Goal: Task Accomplishment & Management: Use online tool/utility

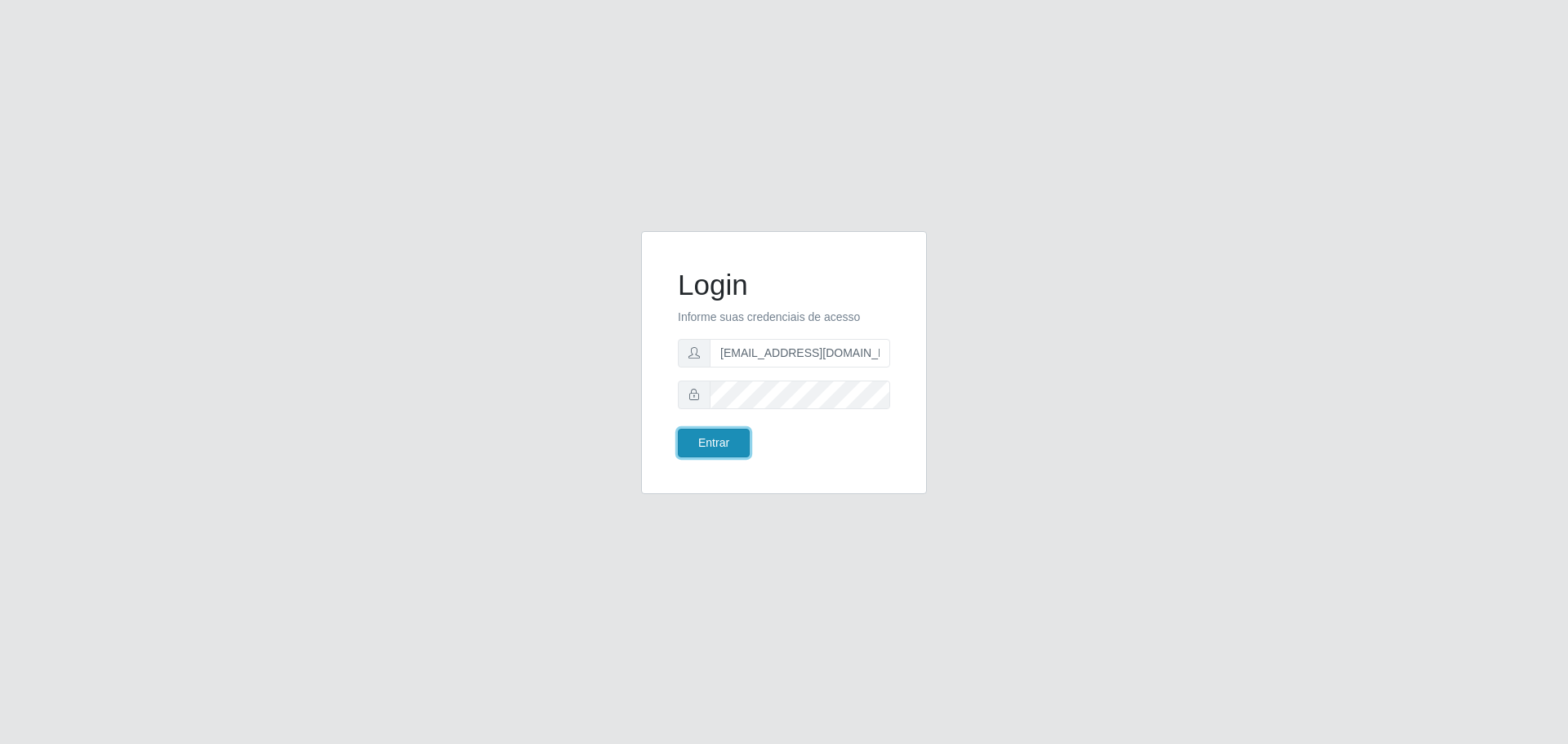
click at [719, 438] on button "Entrar" at bounding box center [713, 443] width 72 height 29
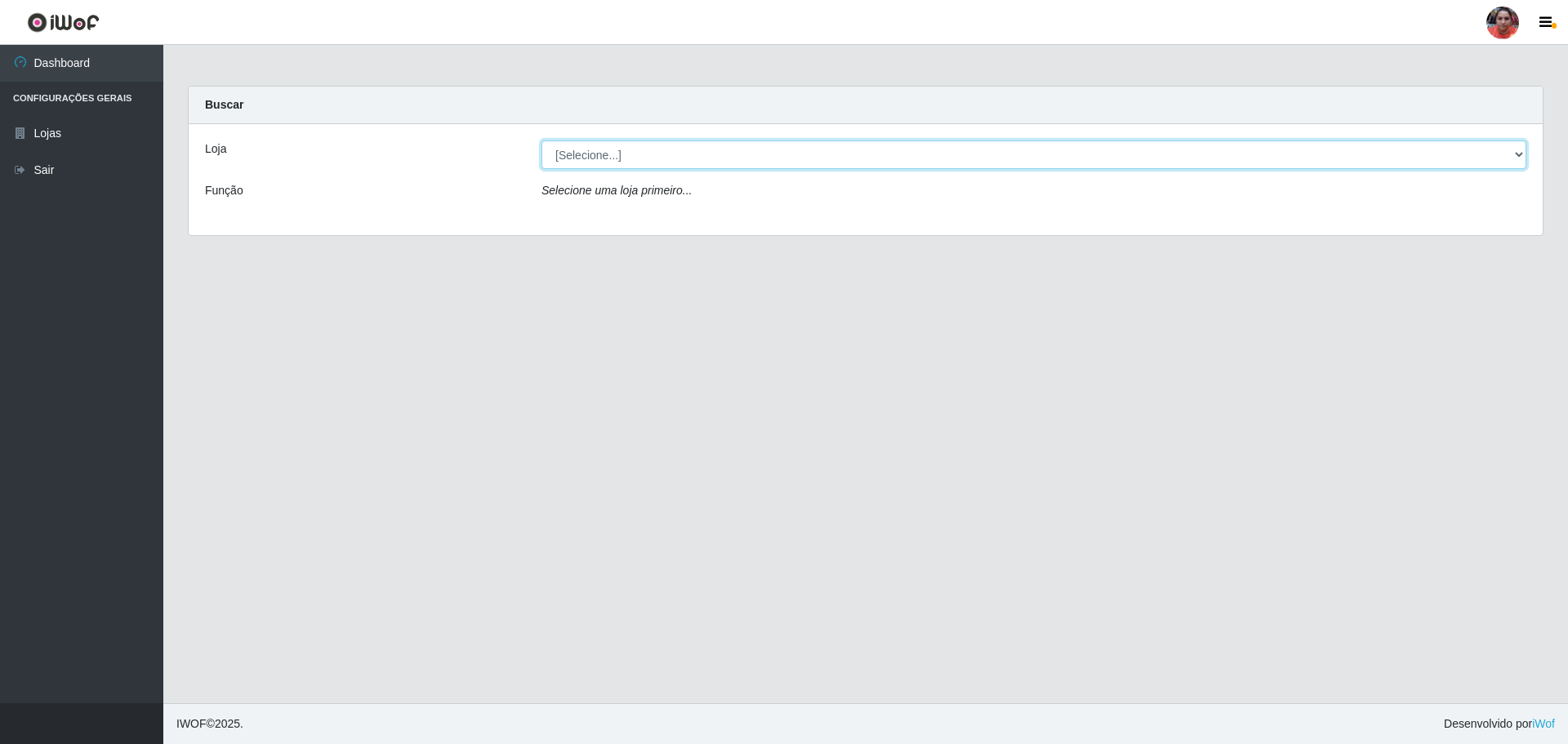
click at [742, 156] on select "[Selecione...] Mar Vermelho - Loja 05" at bounding box center [1034, 155] width 985 height 29
select select "252"
click at [542, 141] on select "[Selecione...] Mar Vermelho - Loja 05" at bounding box center [1034, 155] width 985 height 29
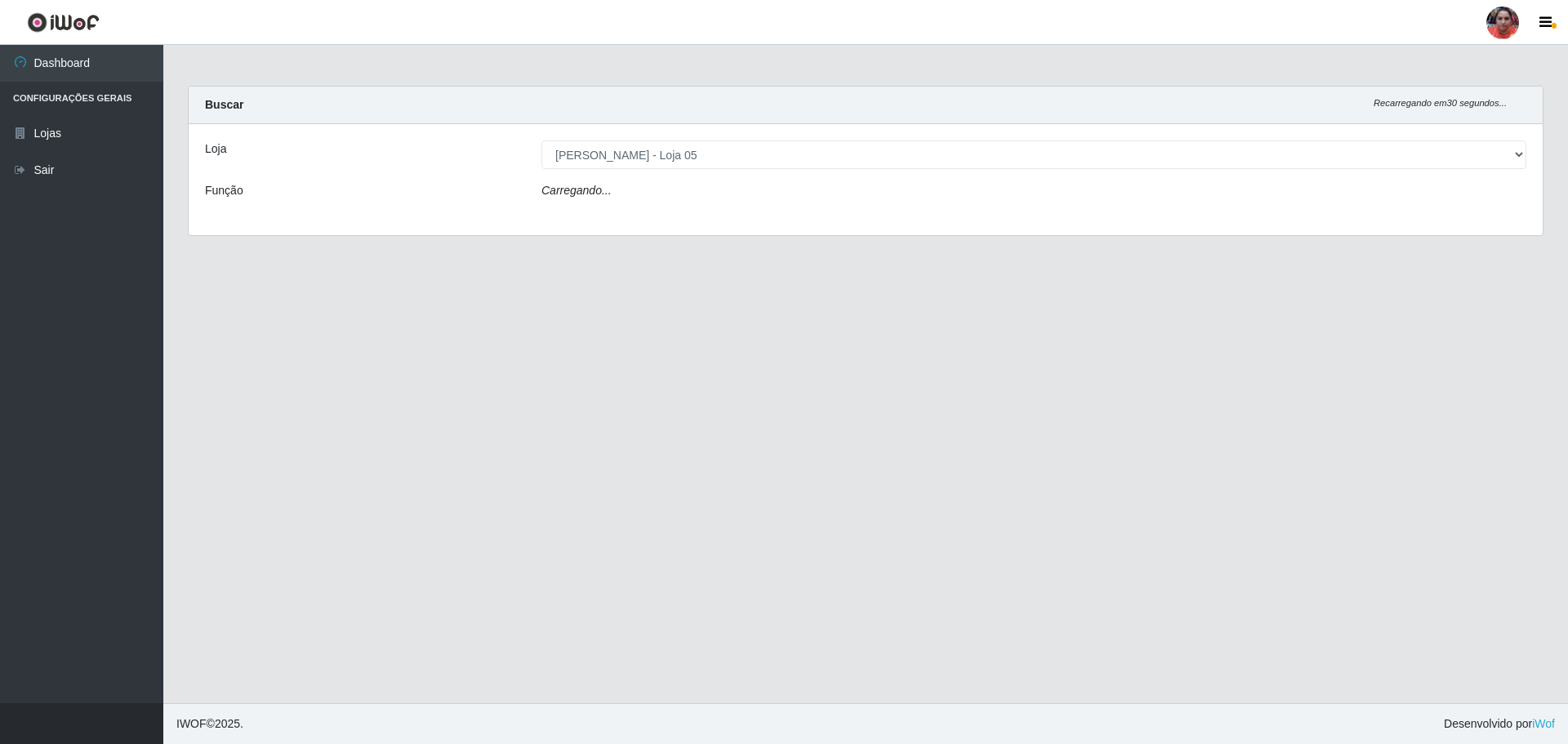
click at [717, 191] on div "Carregando..." at bounding box center [1033, 194] width 1009 height 24
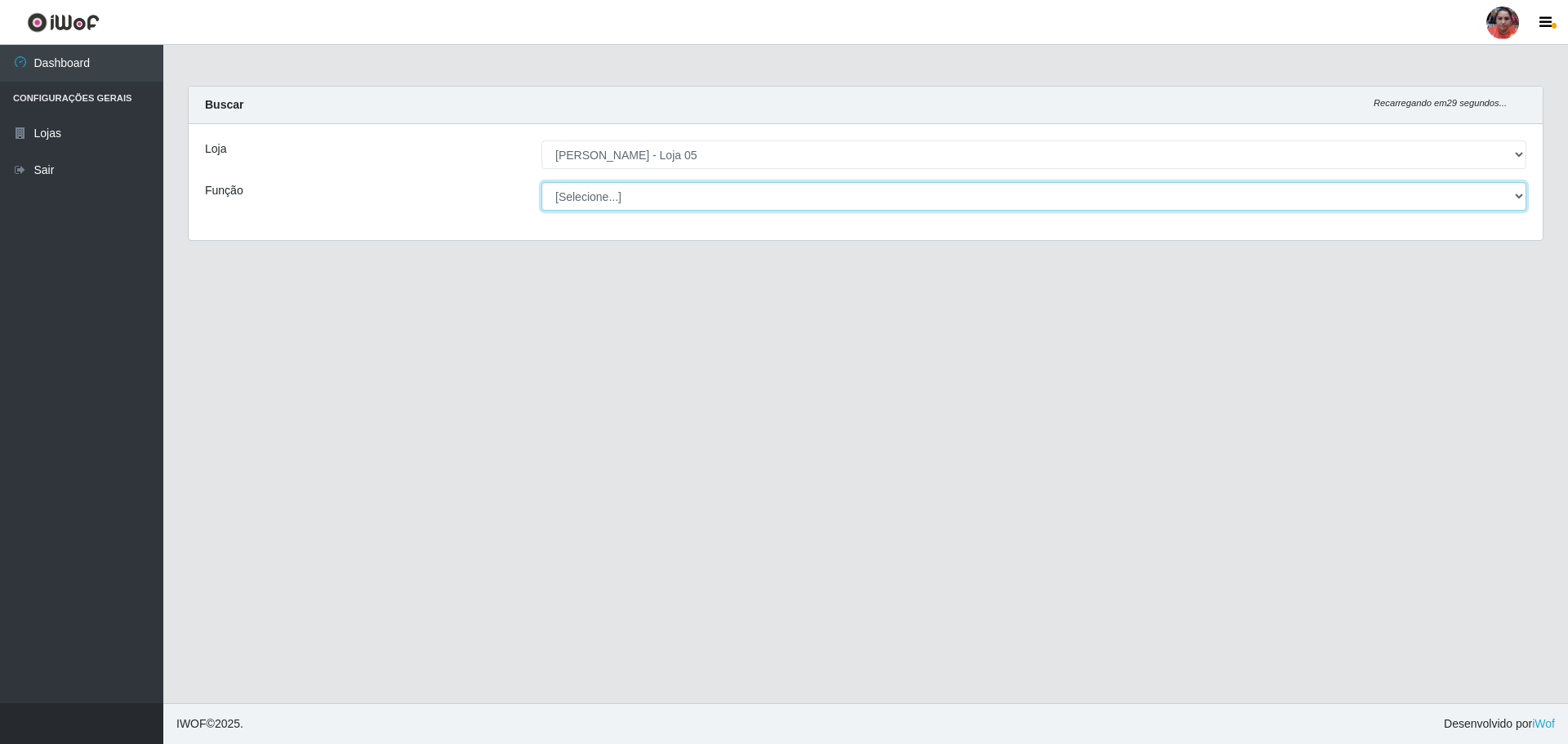
click at [717, 191] on select "[Selecione...] ASG ASG + ASG ++ Auxiliar de Depósito Auxiliar de Depósito + Aux…" at bounding box center [1034, 197] width 985 height 29
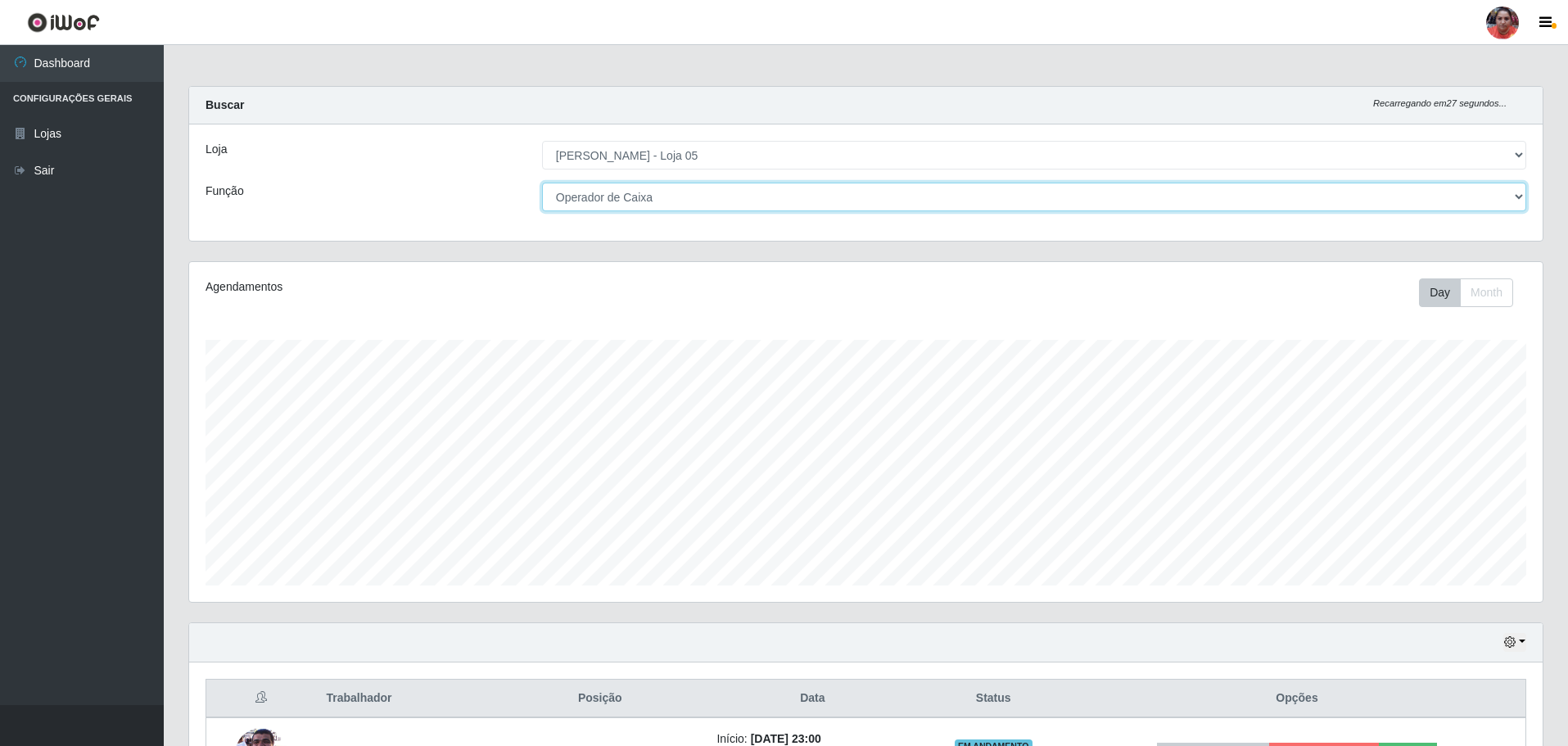
click at [542, 183] on select "[Selecione...] ASG ASG + ASG ++ Auxiliar de Depósito Auxiliar de Depósito + Aux…" at bounding box center [1034, 197] width 984 height 29
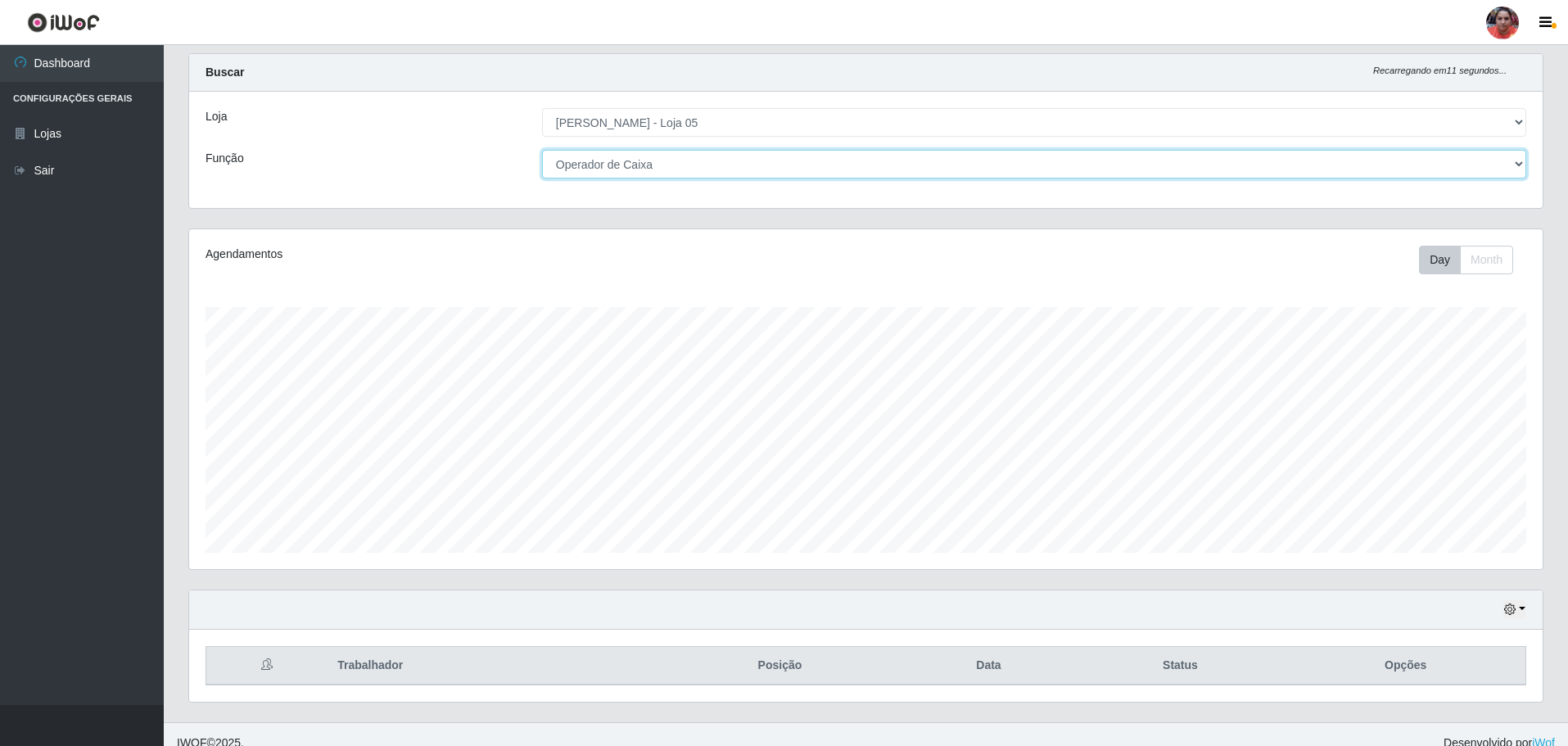
scroll to position [50, 0]
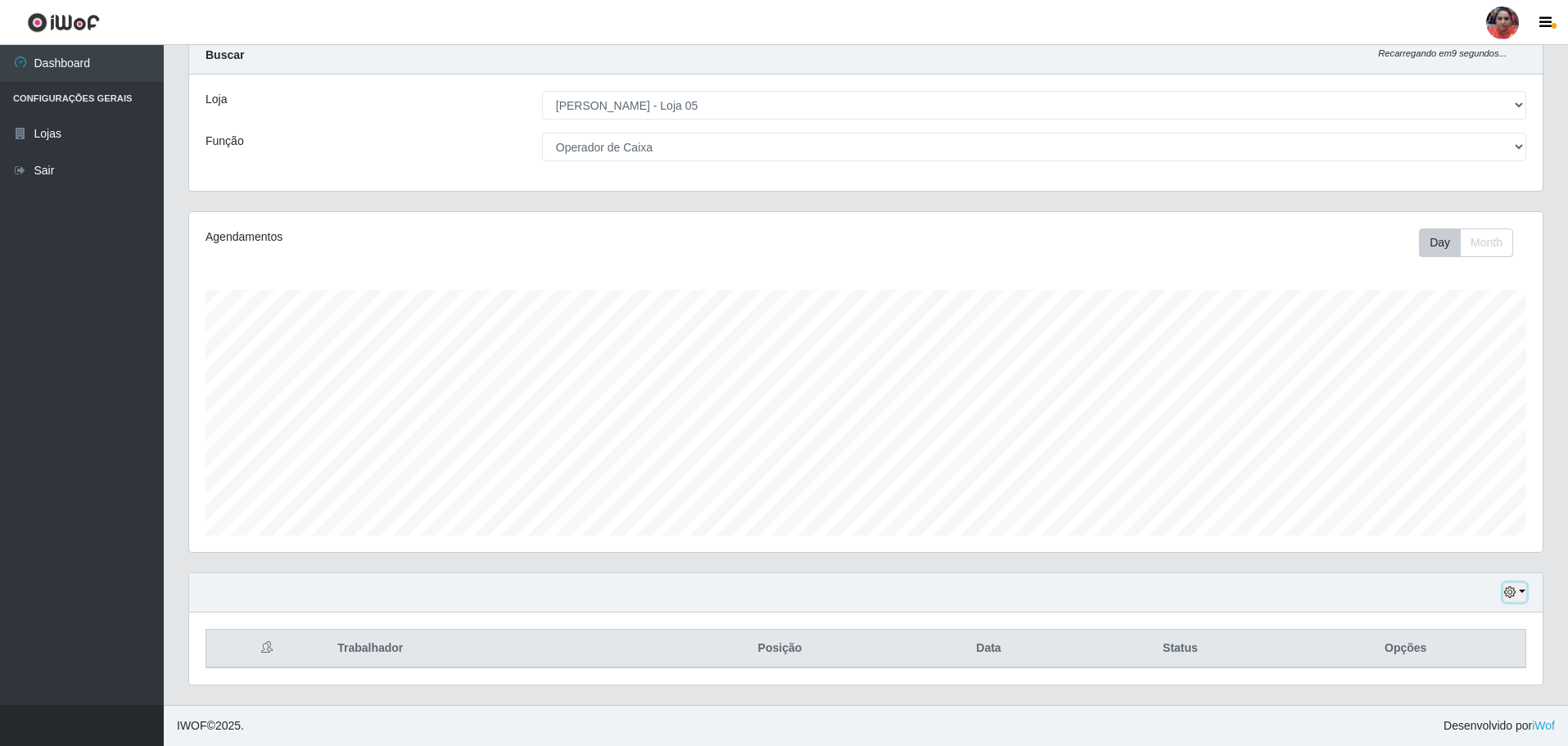
click at [1520, 595] on button "button" at bounding box center [1515, 593] width 23 height 19
click at [1414, 497] on button "3 dias" at bounding box center [1460, 497] width 130 height 35
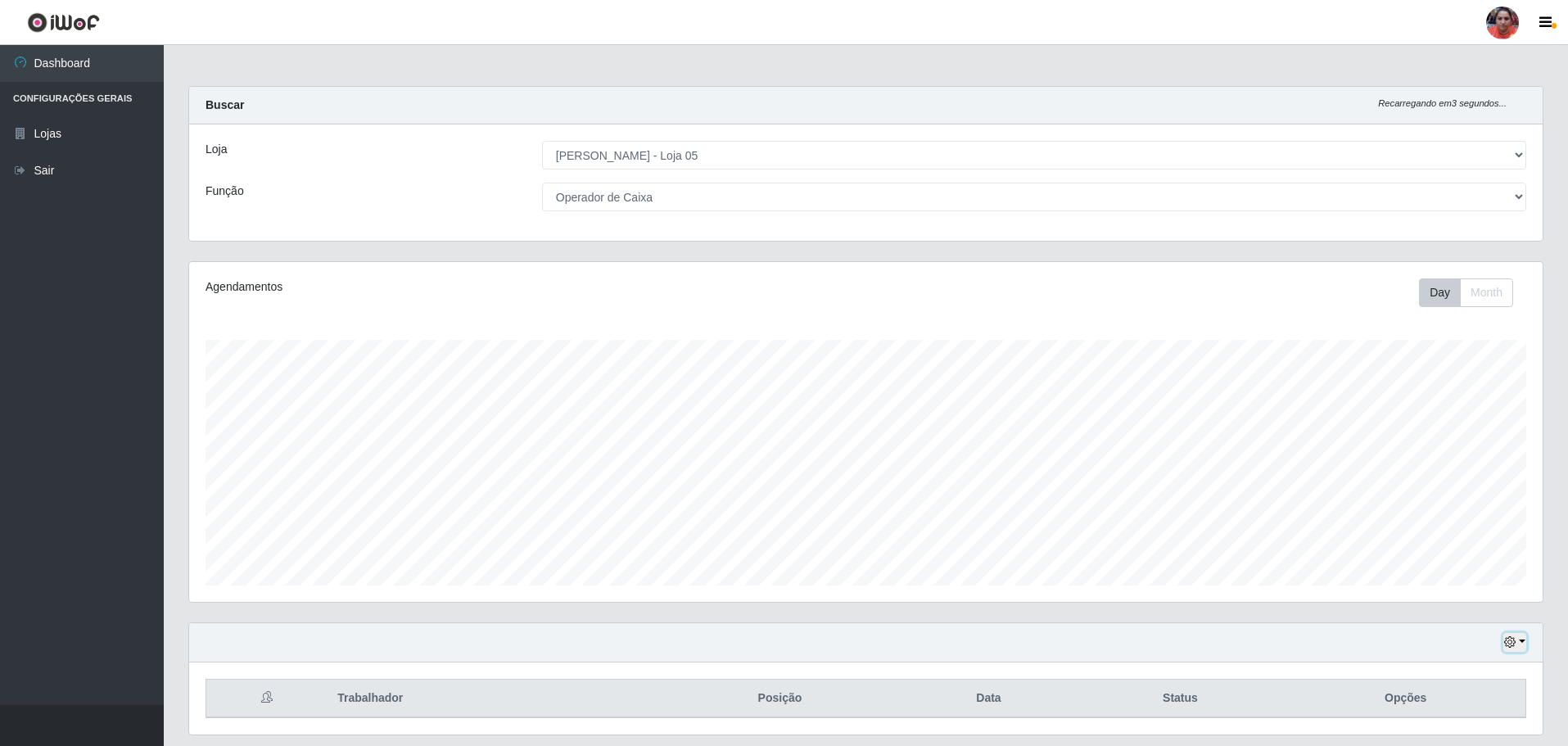
click at [1525, 641] on button "button" at bounding box center [1515, 643] width 23 height 19
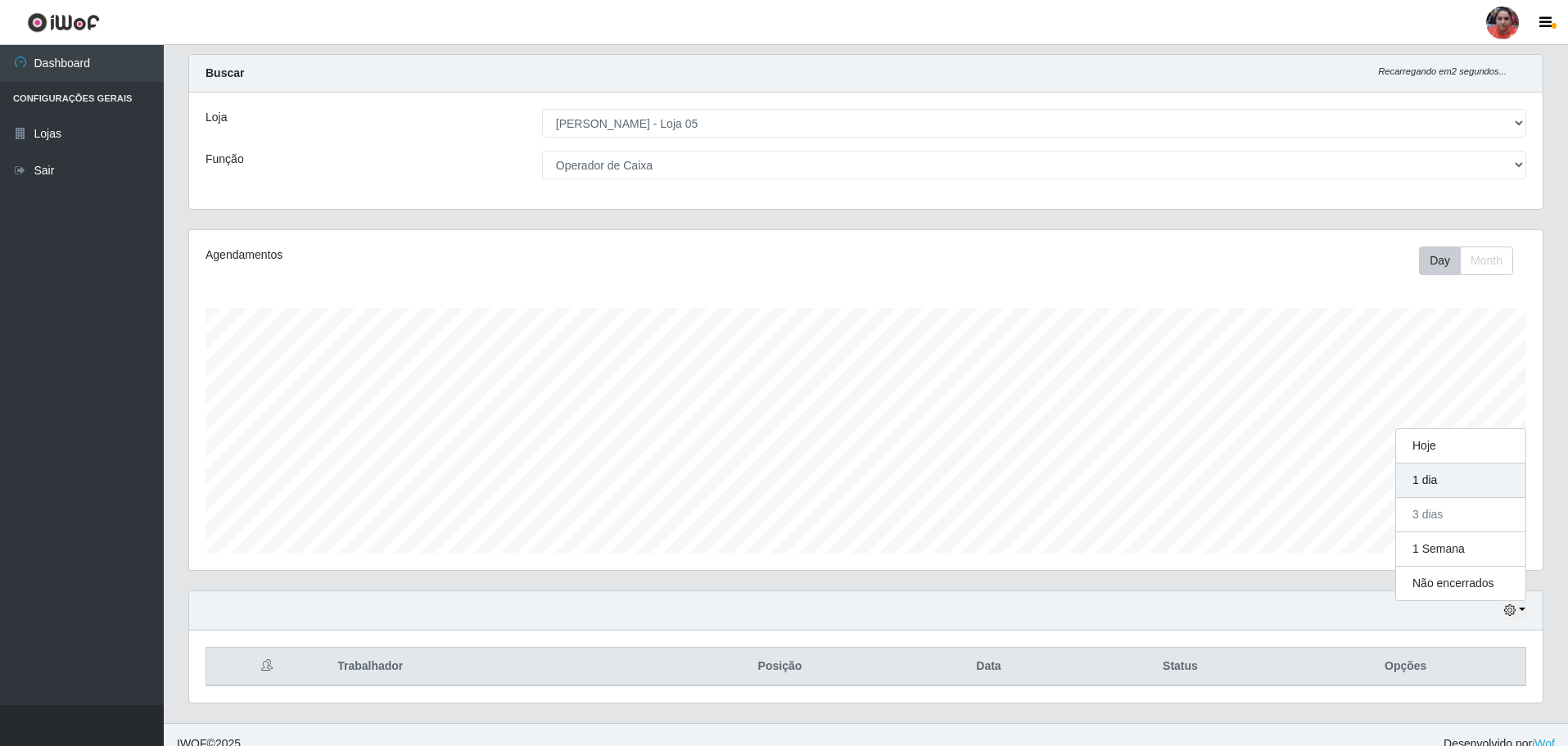
scroll to position [50, 0]
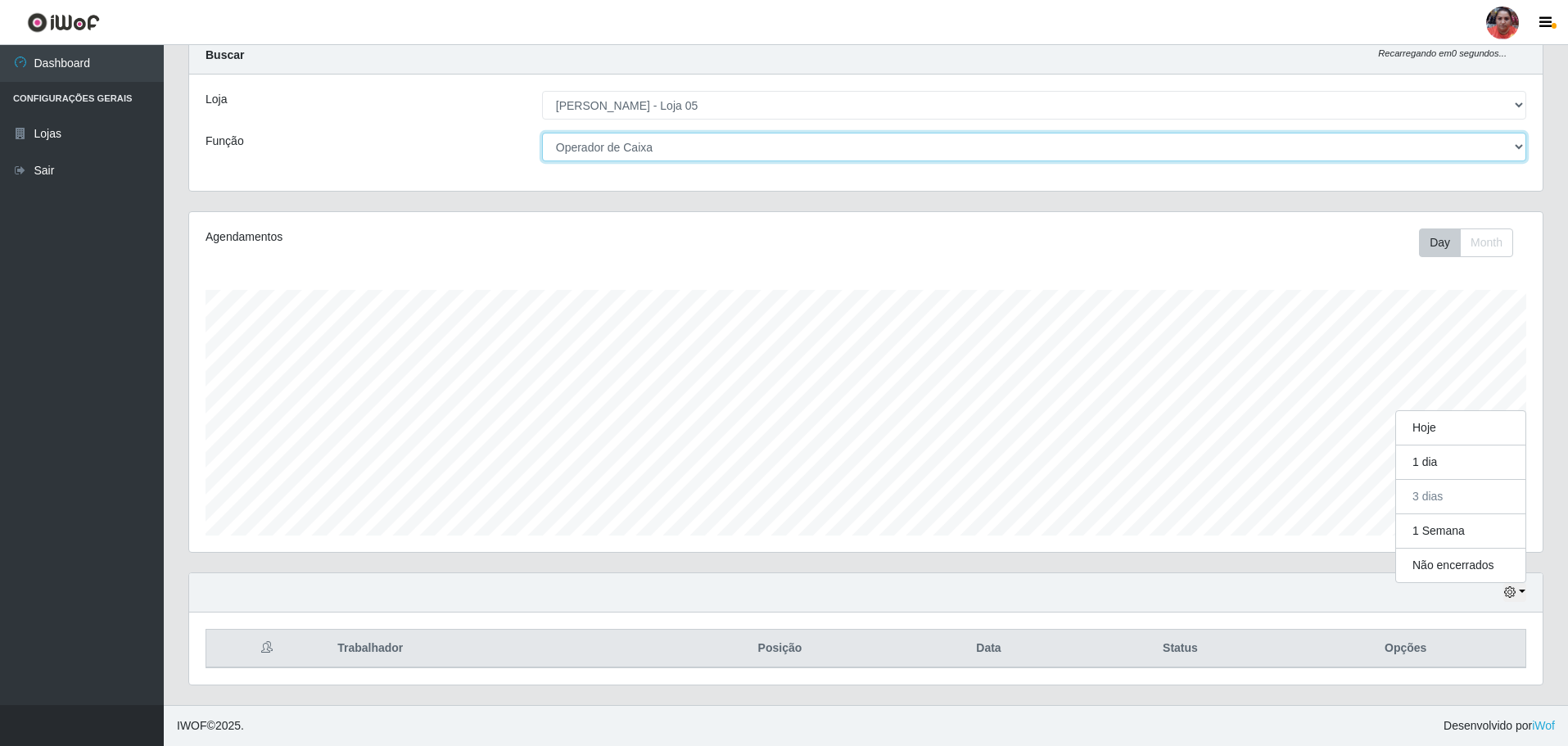
click at [682, 149] on select "[Selecione...] ASG ASG + ASG ++ Auxiliar de Depósito Auxiliar de Depósito + Aux…" at bounding box center [1034, 147] width 984 height 29
click at [696, 140] on select "[Selecione...] ASG ASG + ASG ++ Auxiliar de Depósito Auxiliar de Depósito + Aux…" at bounding box center [1034, 147] width 984 height 29
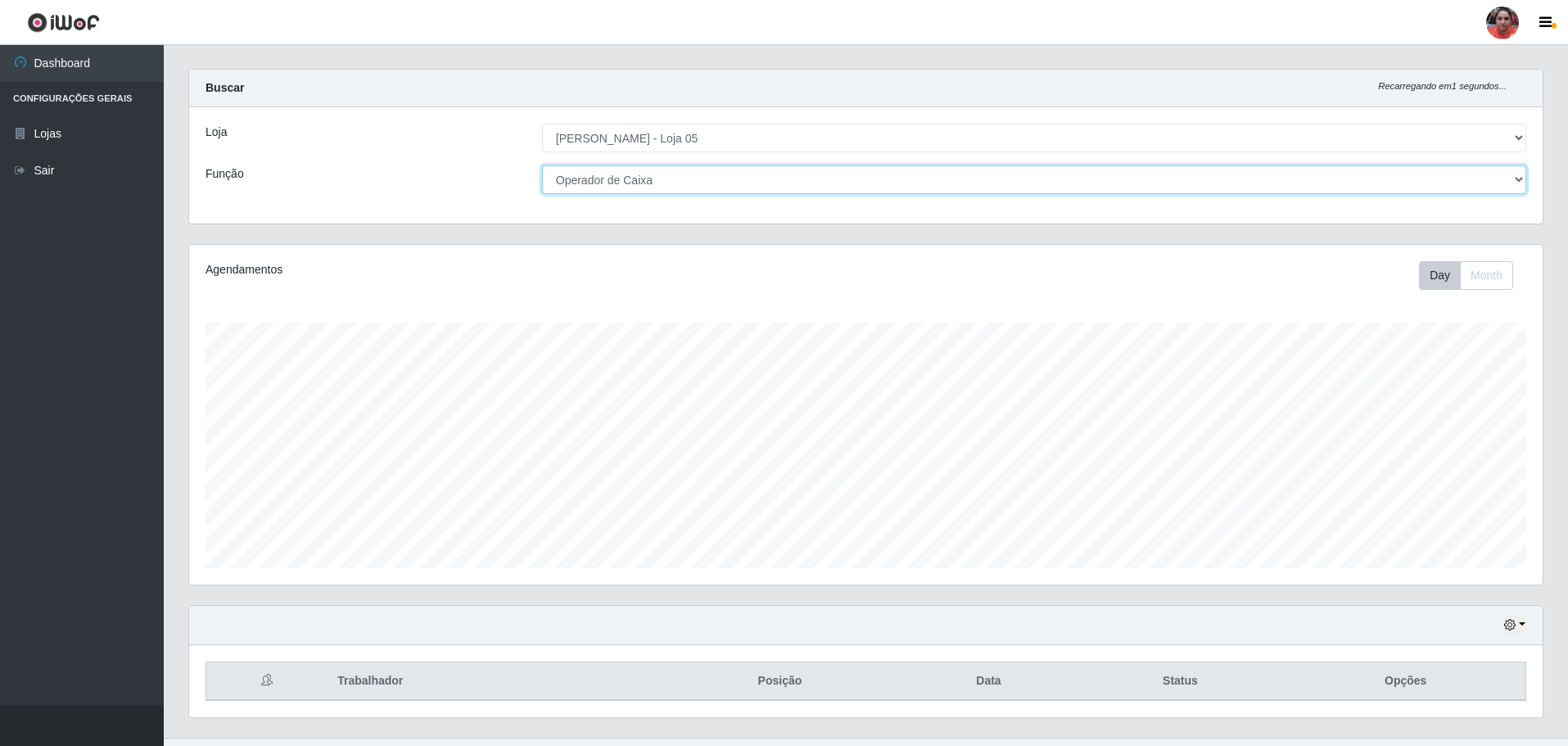
scroll to position [0, 0]
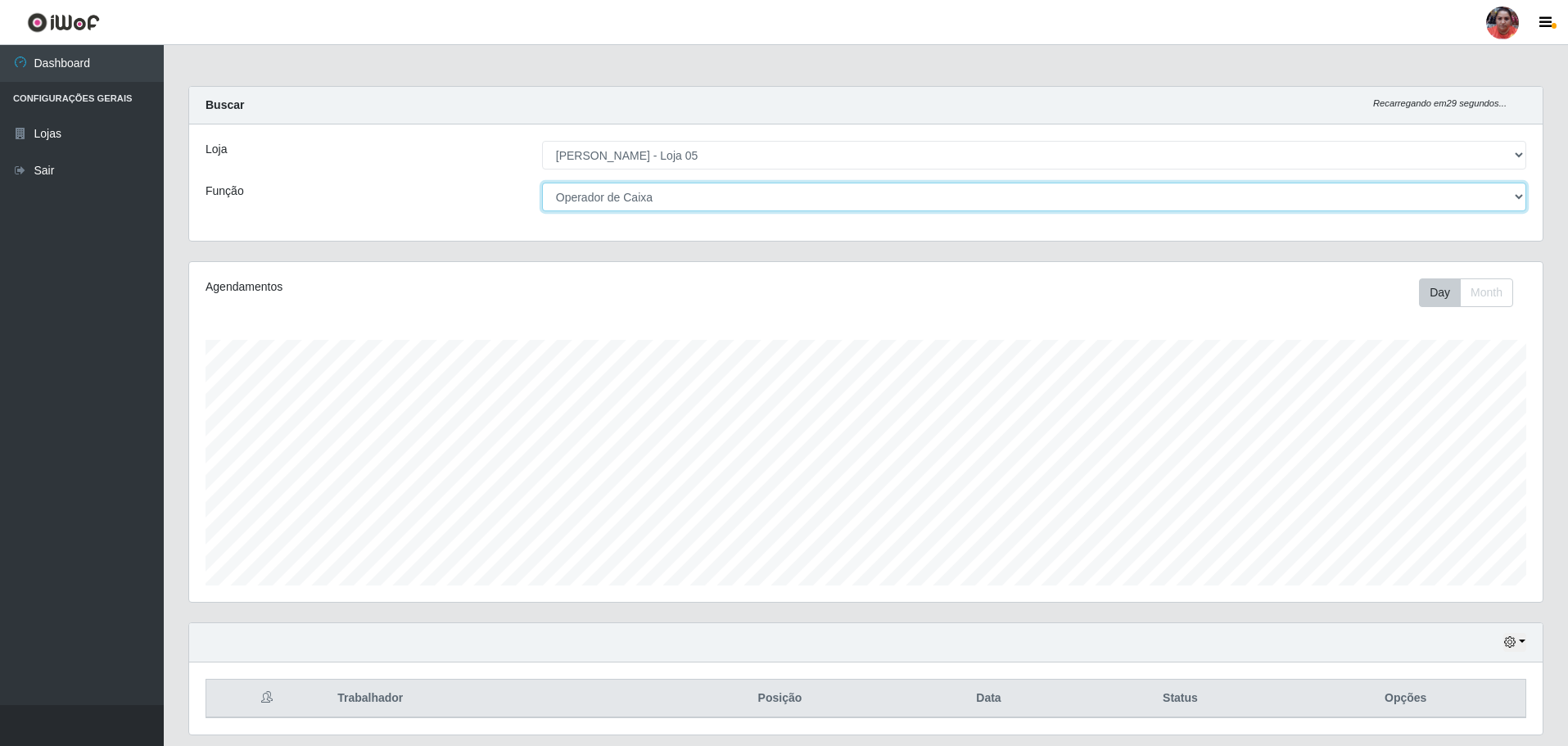
click at [708, 189] on select "[Selecione...] ASG ASG + ASG ++ Auxiliar de Depósito Auxiliar de Depósito + Aux…" at bounding box center [1034, 197] width 984 height 29
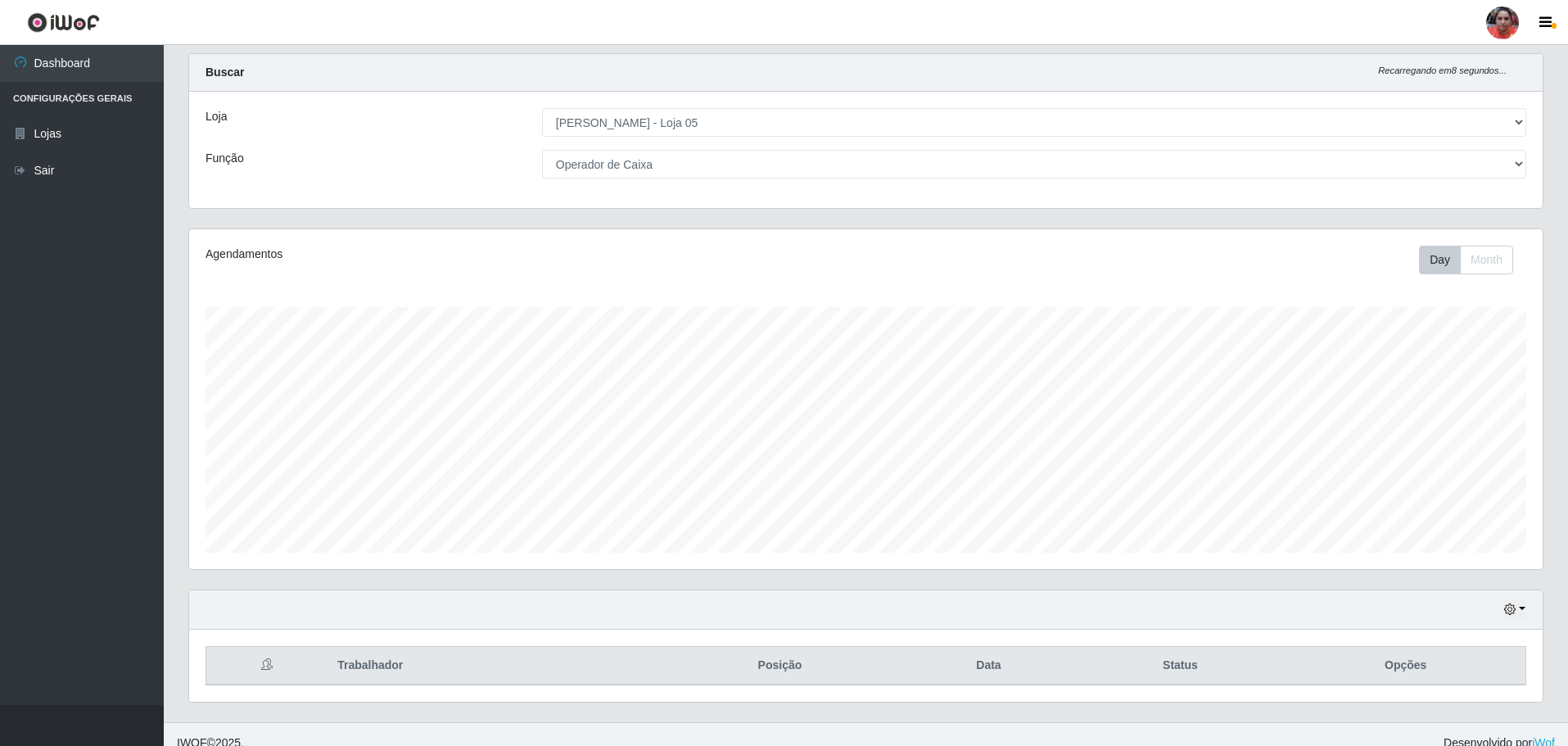
scroll to position [50, 0]
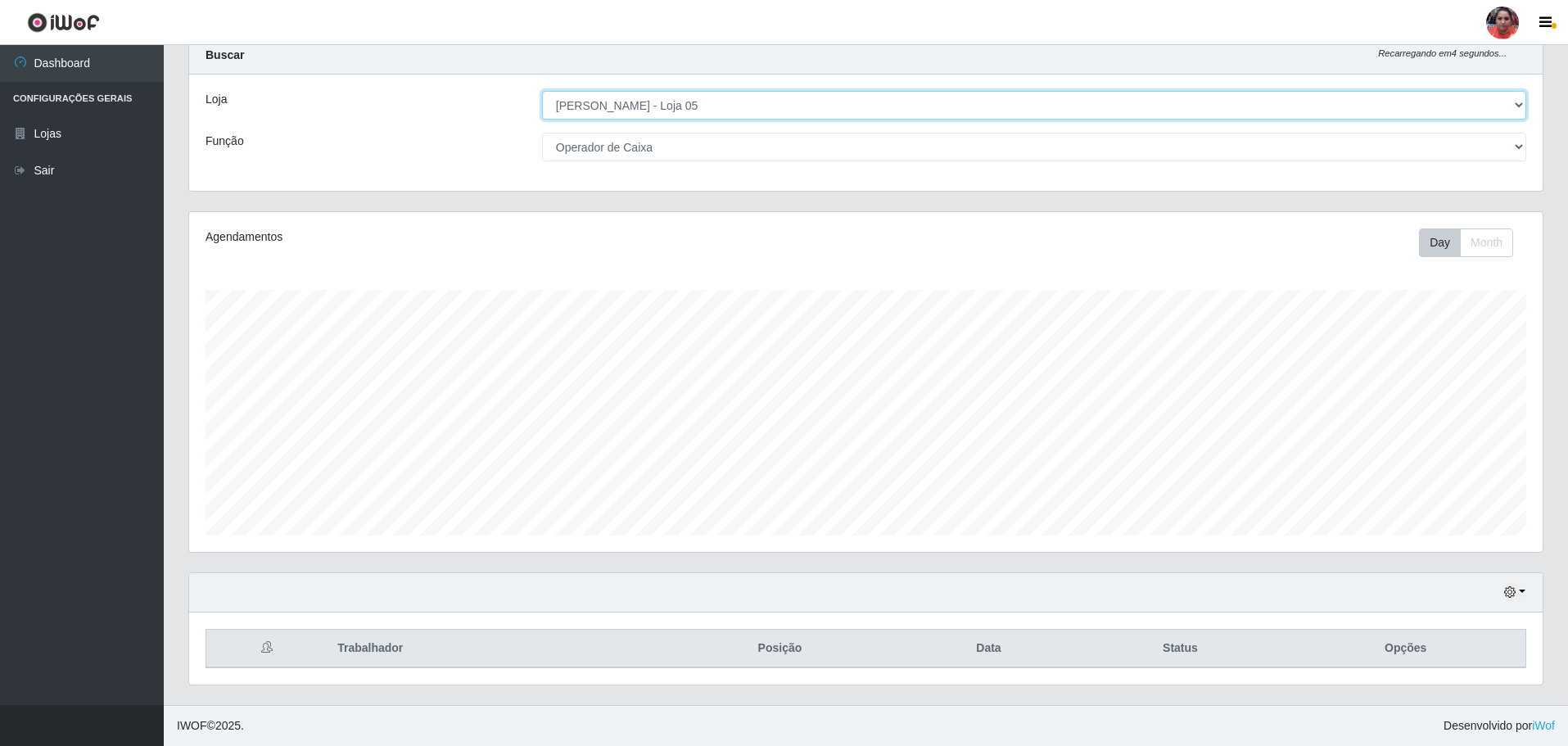
click at [701, 110] on select "[Selecione...] Mar Vermelho - Loja 05" at bounding box center [1034, 106] width 984 height 29
click at [542, 91] on select "[Selecione...] Mar Vermelho - Loja 05" at bounding box center [1034, 106] width 984 height 29
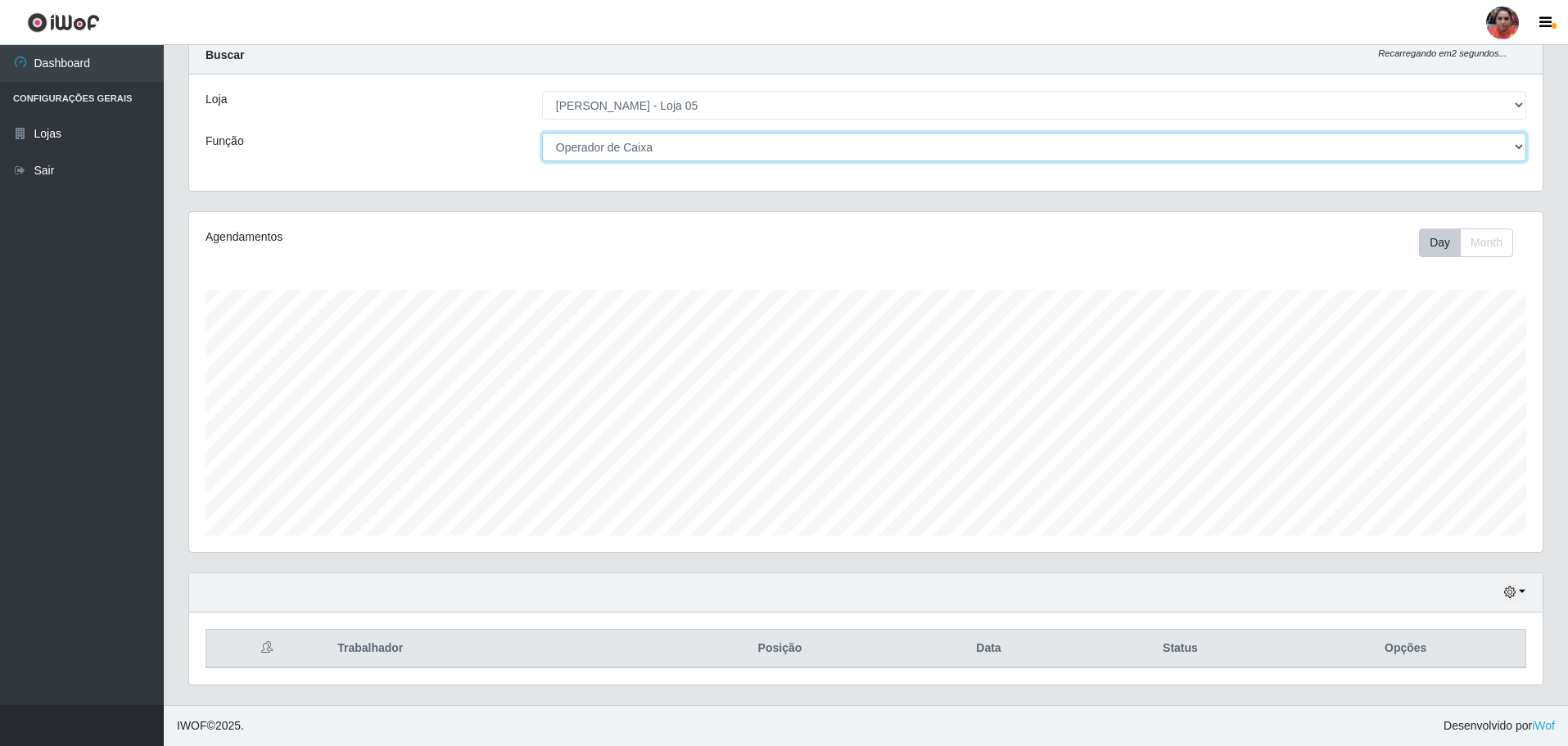
click at [700, 147] on select "[Selecione...] ASG ASG + ASG ++ Auxiliar de Depósito Auxiliar de Depósito + Aux…" at bounding box center [1034, 147] width 984 height 29
click at [542, 133] on select "[Selecione...] ASG ASG + ASG ++ Auxiliar de Depósito Auxiliar de Depósito + Aux…" at bounding box center [1034, 147] width 984 height 29
click at [698, 141] on select "[Selecione...] ASG ASG + ASG ++ Auxiliar de Depósito Auxiliar de Depósito + Aux…" at bounding box center [1034, 147] width 984 height 29
click at [542, 133] on select "[Selecione...] ASG ASG + ASG ++ Auxiliar de Depósito Auxiliar de Depósito + Aux…" at bounding box center [1034, 147] width 984 height 29
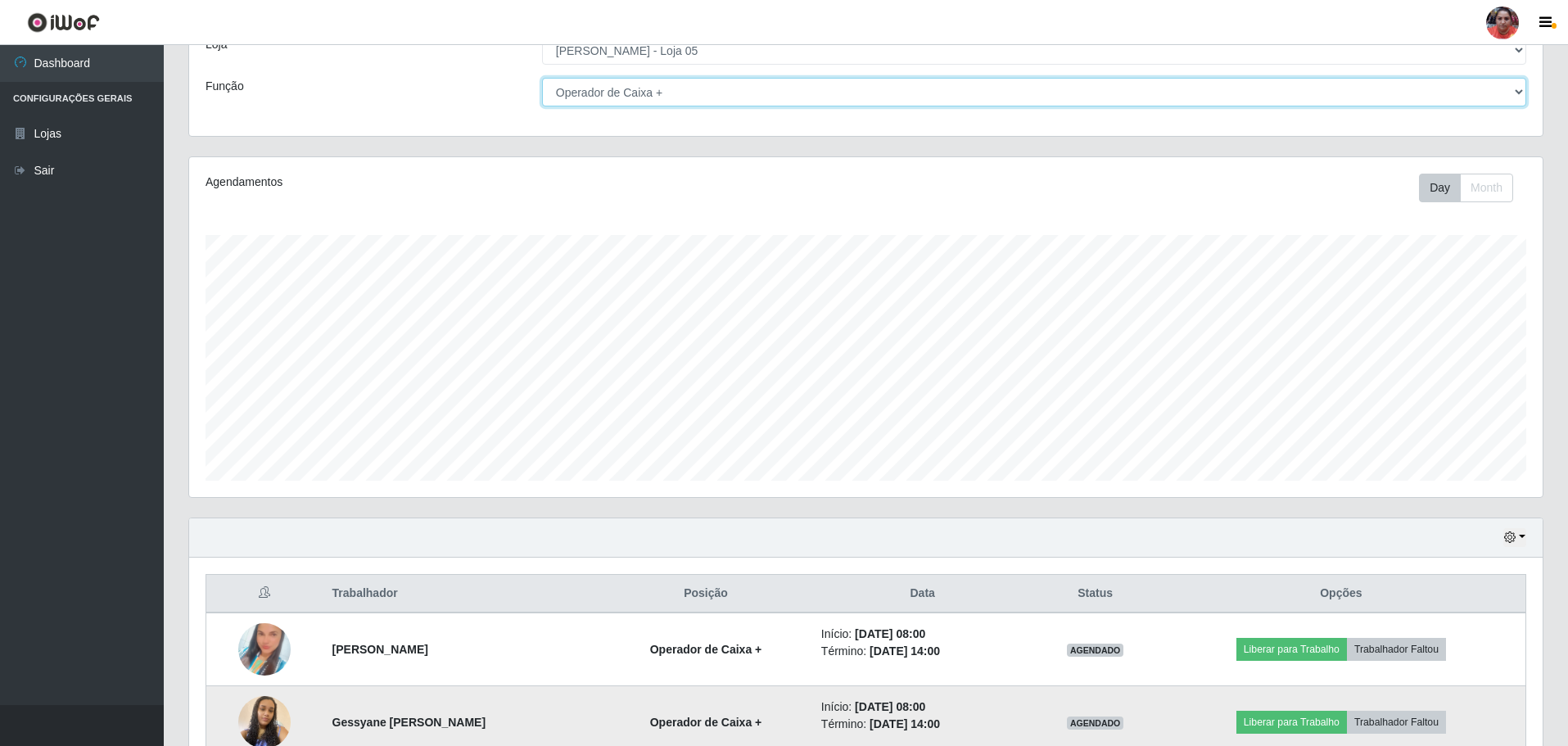
scroll to position [0, 0]
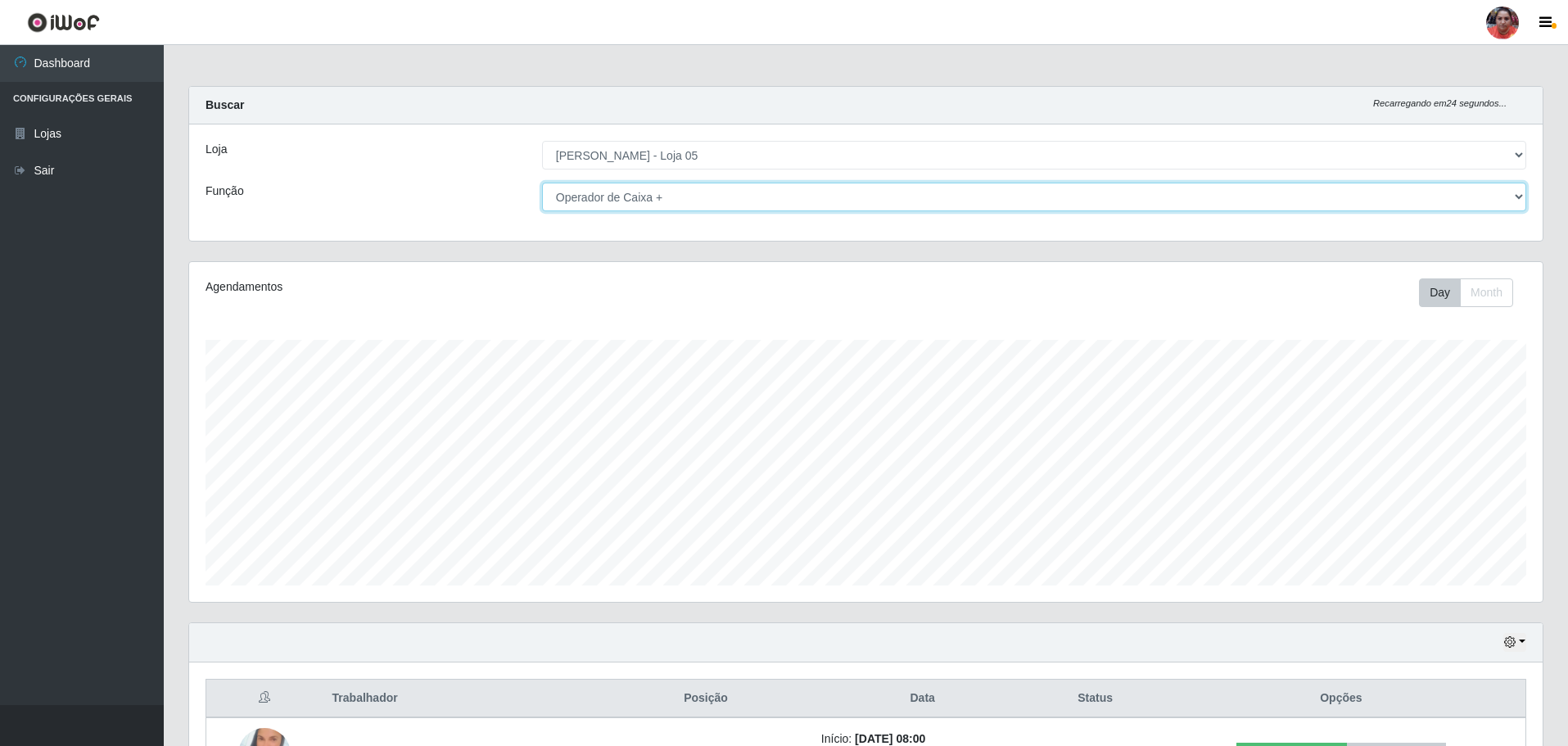
click at [896, 198] on select "[Selecione...] ASG ASG + ASG ++ Auxiliar de Depósito Auxiliar de Depósito + Aux…" at bounding box center [1034, 197] width 984 height 29
click at [542, 183] on select "[Selecione...] ASG ASG + ASG ++ Auxiliar de Depósito Auxiliar de Depósito + Aux…" at bounding box center [1034, 197] width 984 height 29
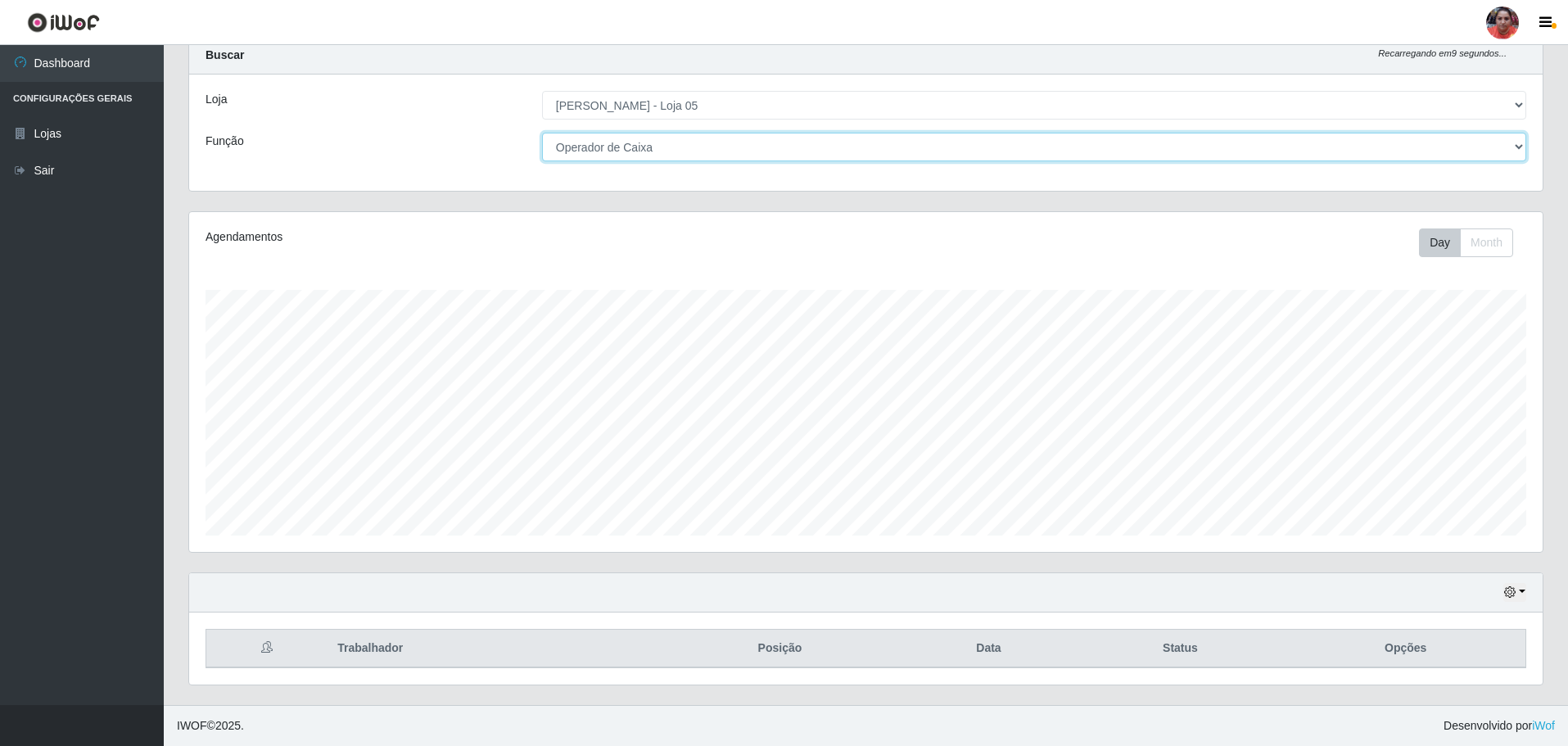
scroll to position [50, 0]
click at [727, 130] on div "Loja [Selecione...] Mar Vermelho - Loja 05 Função [Selecione...] ASG ASG + ASG …" at bounding box center [866, 133] width 1354 height 116
click at [727, 139] on select "[Selecione...] ASG ASG + ASG ++ Auxiliar de Depósito Auxiliar de Depósito + Aux…" at bounding box center [1034, 147] width 984 height 29
click at [542, 133] on select "[Selecione...] ASG ASG + ASG ++ Auxiliar de Depósito Auxiliar de Depósito + Aux…" at bounding box center [1034, 147] width 984 height 29
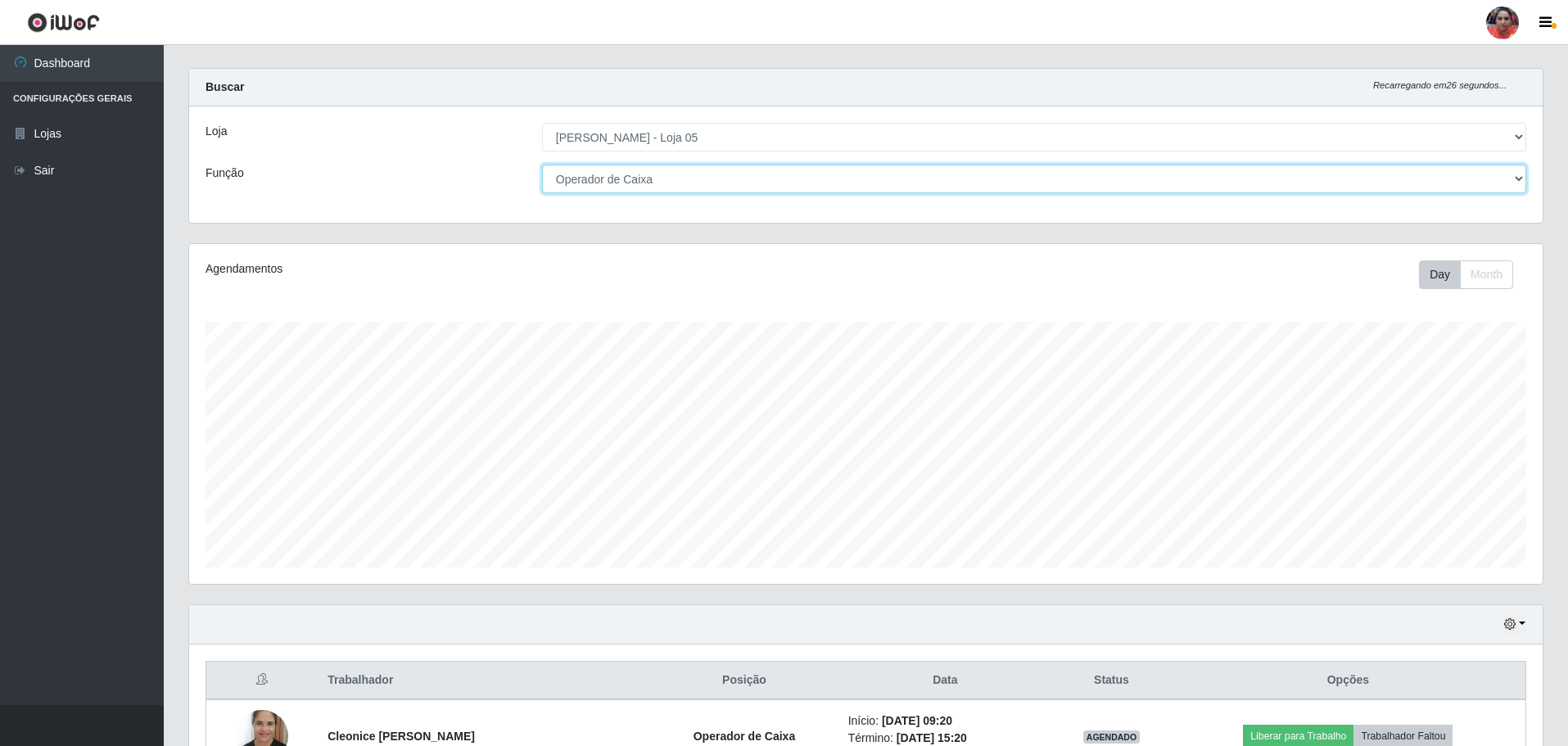
scroll to position [0, 0]
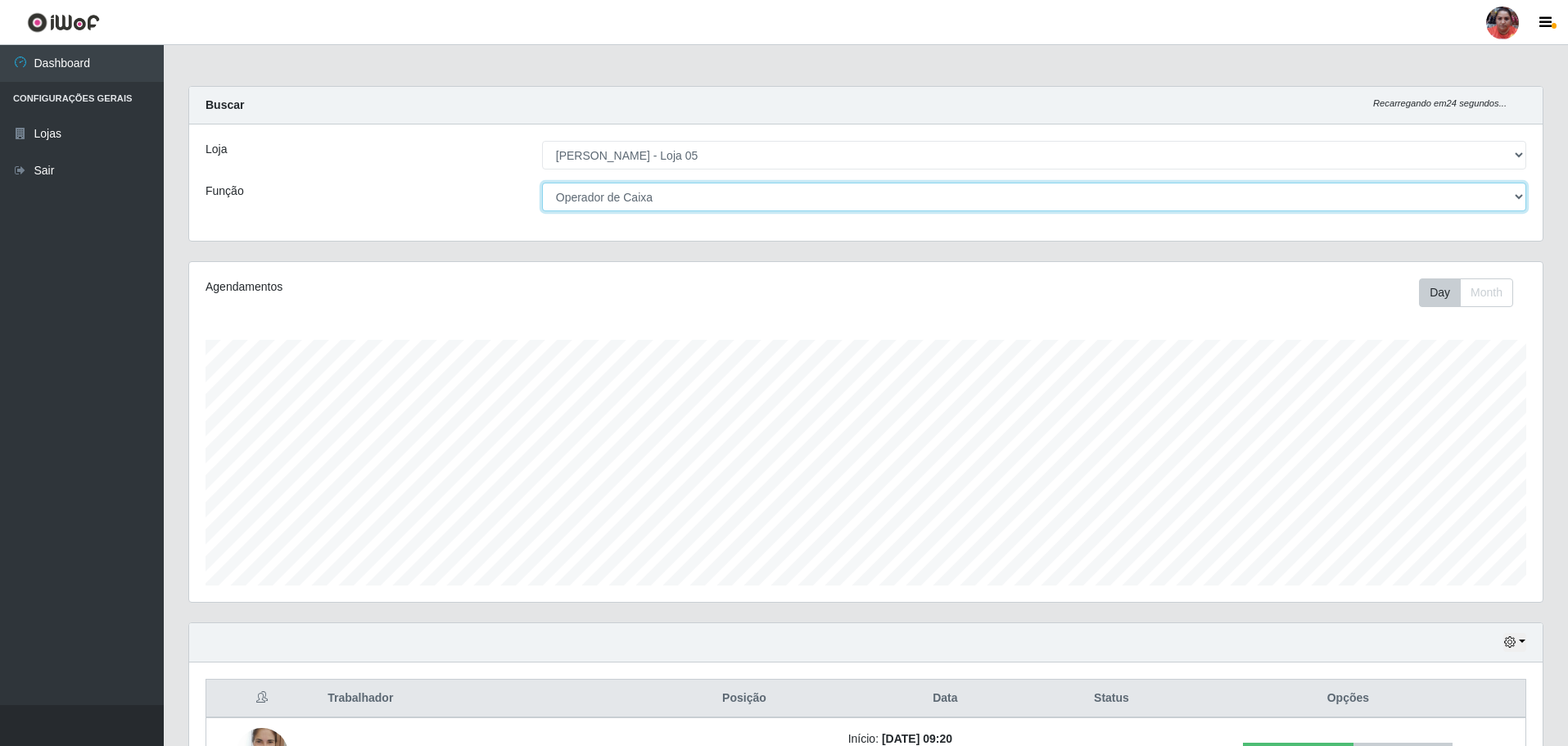
click at [734, 197] on select "[Selecione...] ASG ASG + ASG ++ Auxiliar de Depósito Auxiliar de Depósito + Aux…" at bounding box center [1034, 197] width 984 height 29
click at [542, 183] on select "[Selecione...] ASG ASG + ASG ++ Auxiliar de Depósito Auxiliar de Depósito + Aux…" at bounding box center [1034, 197] width 984 height 29
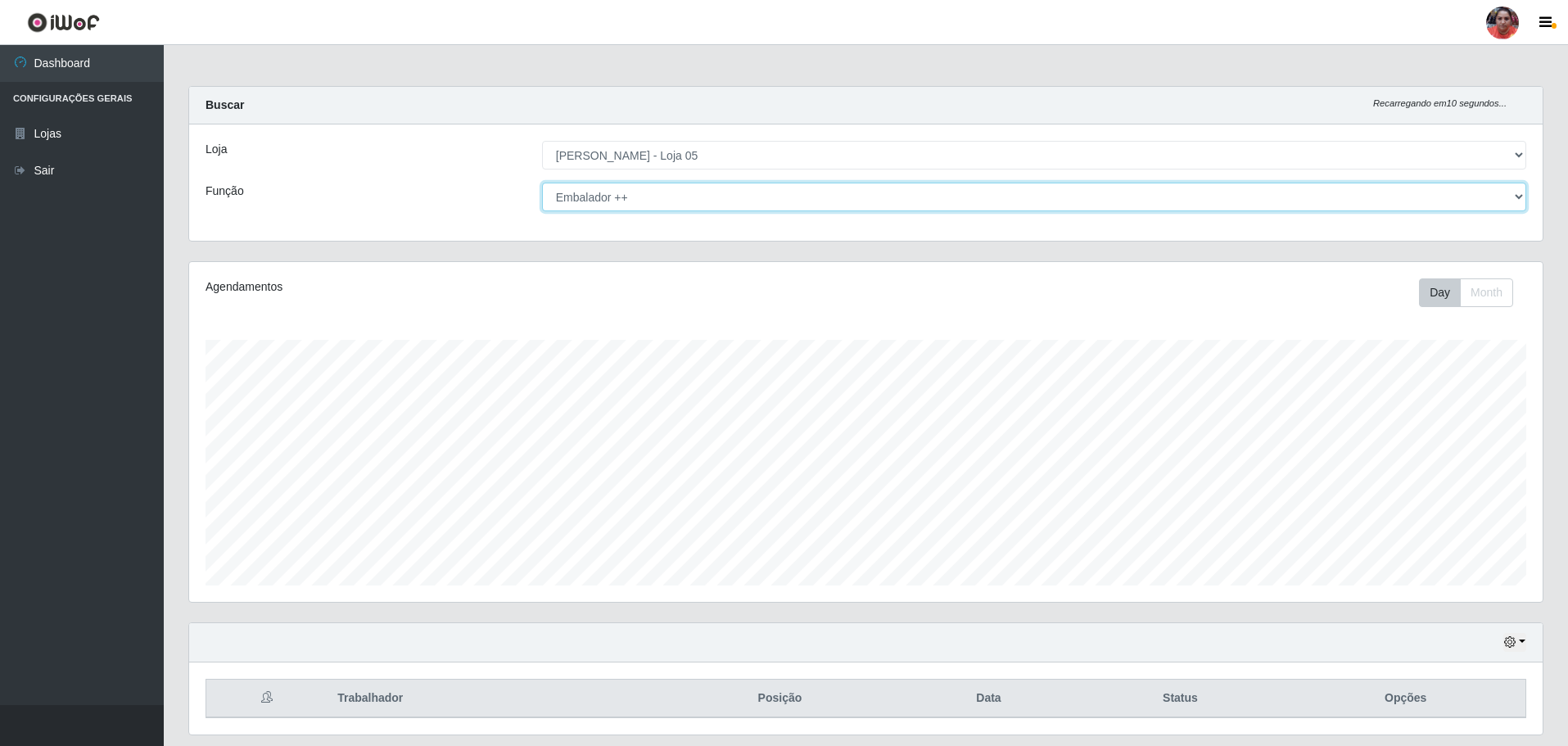
click at [670, 194] on select "[Selecione...] ASG ASG + ASG ++ Auxiliar de Depósito Auxiliar de Depósito + Aux…" at bounding box center [1034, 197] width 984 height 29
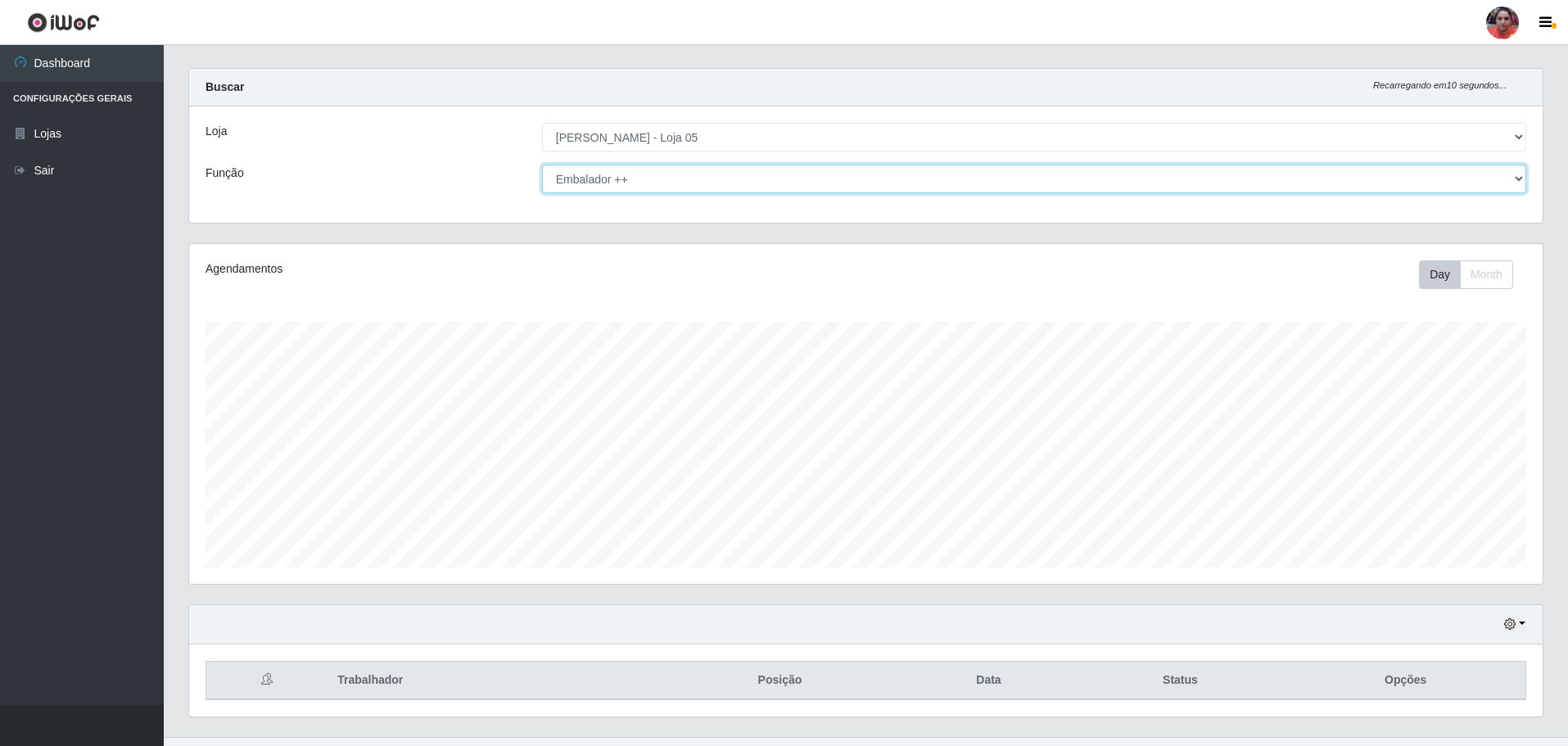
scroll to position [50, 0]
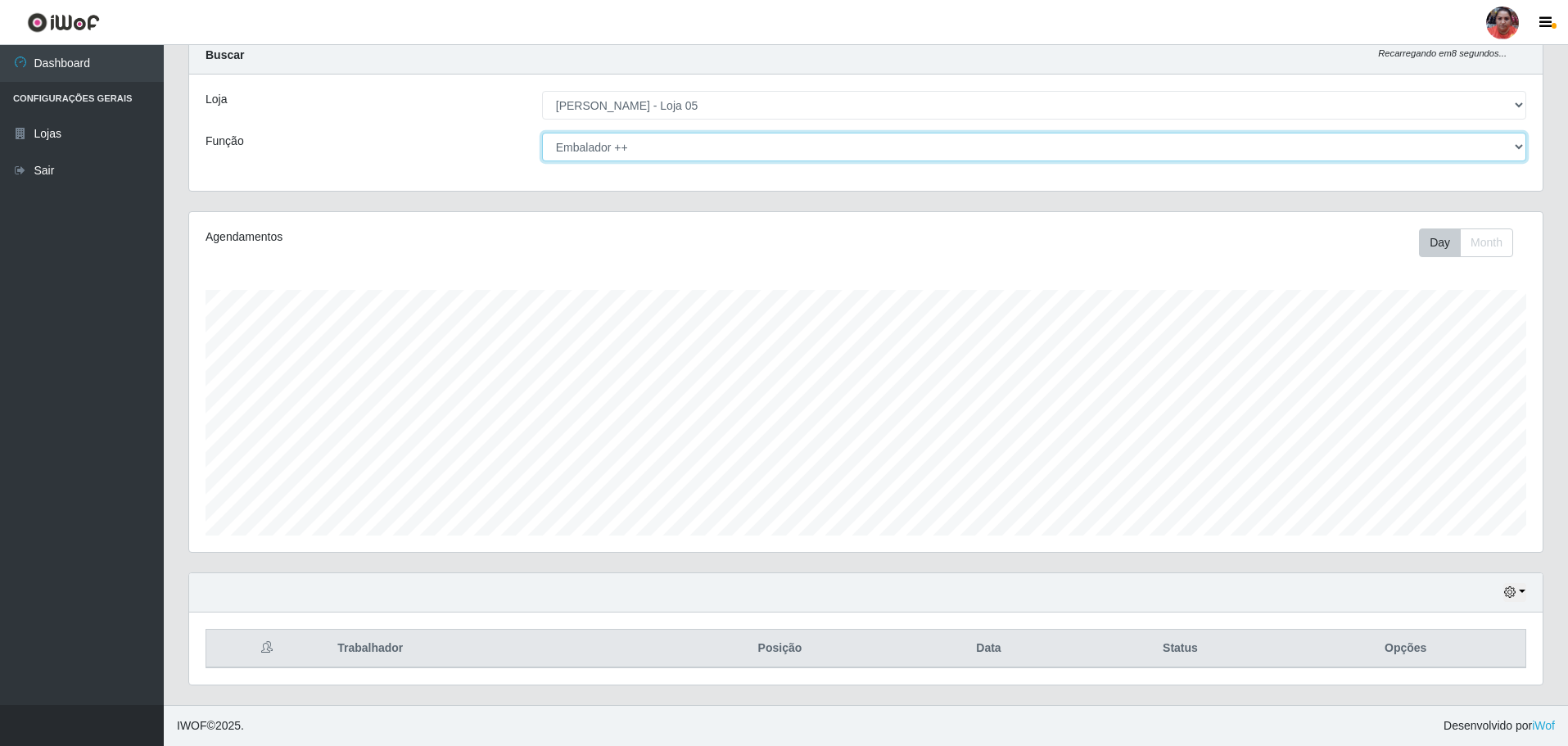
click at [718, 139] on select "[Selecione...] ASG ASG + ASG ++ Auxiliar de Depósito Auxiliar de Depósito + Aux…" at bounding box center [1034, 147] width 984 height 29
select select "22"
click at [542, 133] on select "[Selecione...] ASG ASG + ASG ++ Auxiliar de Depósito Auxiliar de Depósito + Aux…" at bounding box center [1034, 147] width 984 height 29
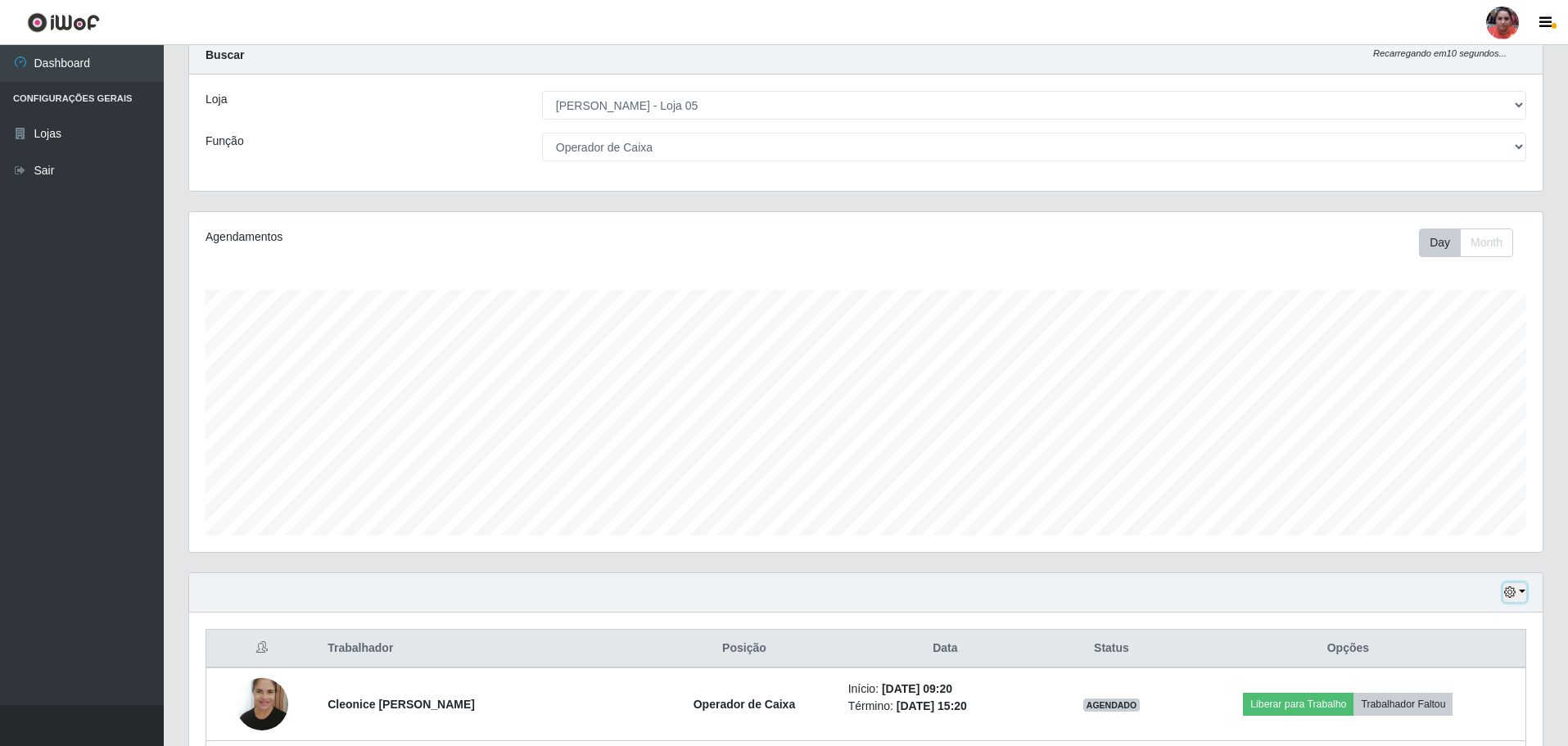
click at [1517, 590] on button "button" at bounding box center [1515, 593] width 23 height 19
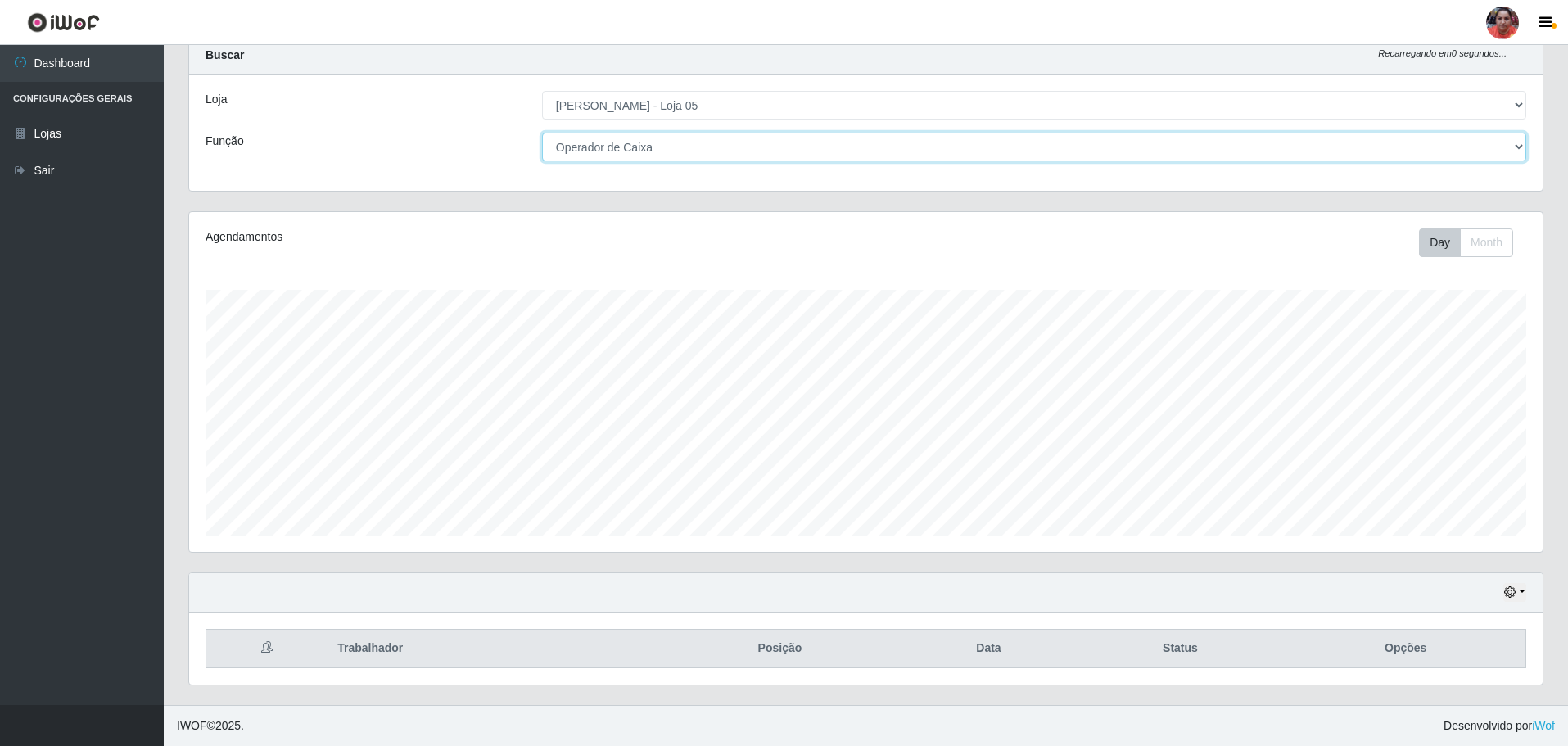
click at [733, 141] on select "[Selecione...] ASG ASG + ASG ++ Auxiliar de Depósito Auxiliar de Depósito + Aux…" at bounding box center [1034, 147] width 984 height 29
click at [434, 216] on div "Agendamentos Day Month 15/07 Agendamentos 162.43" at bounding box center [866, 383] width 1354 height 340
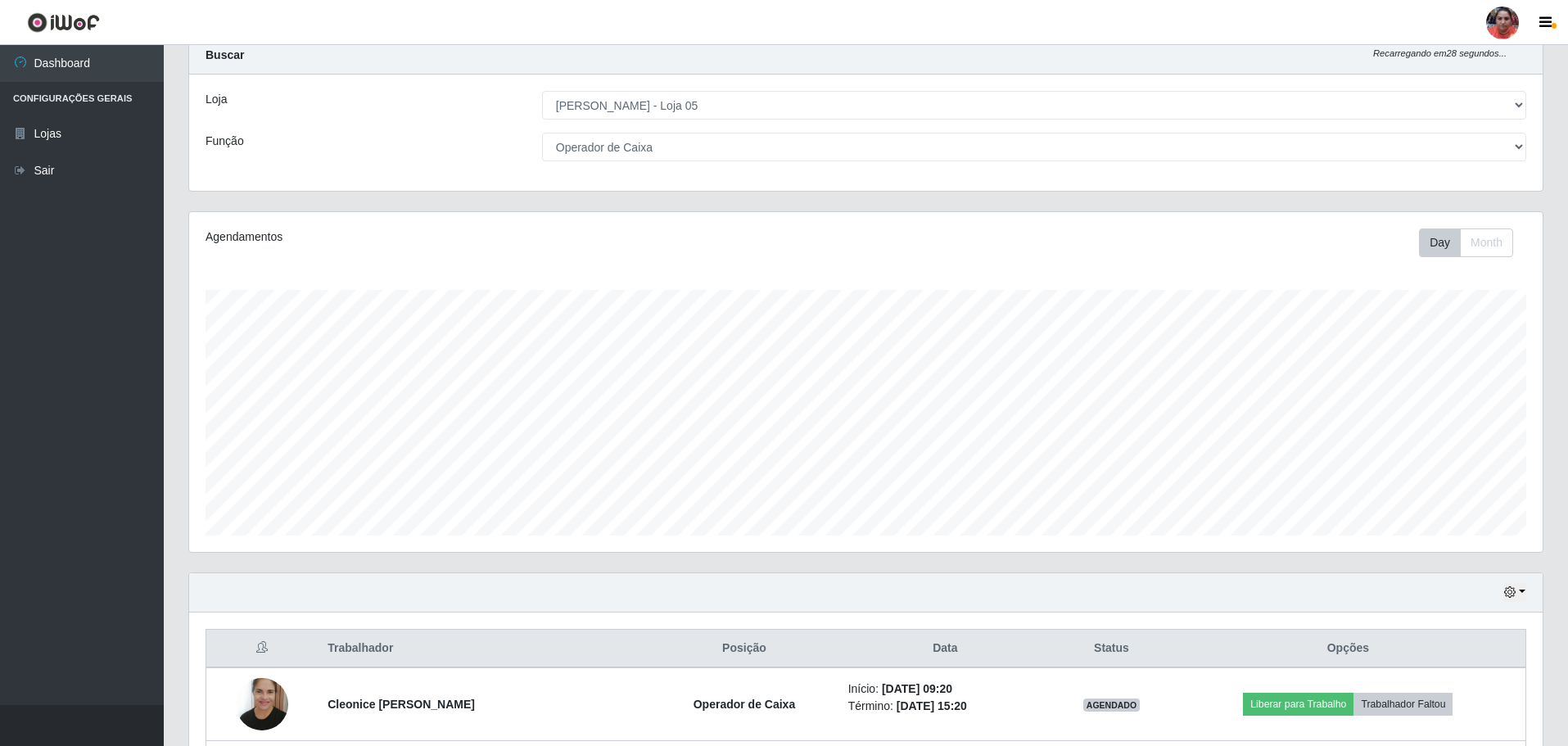
scroll to position [624, 0]
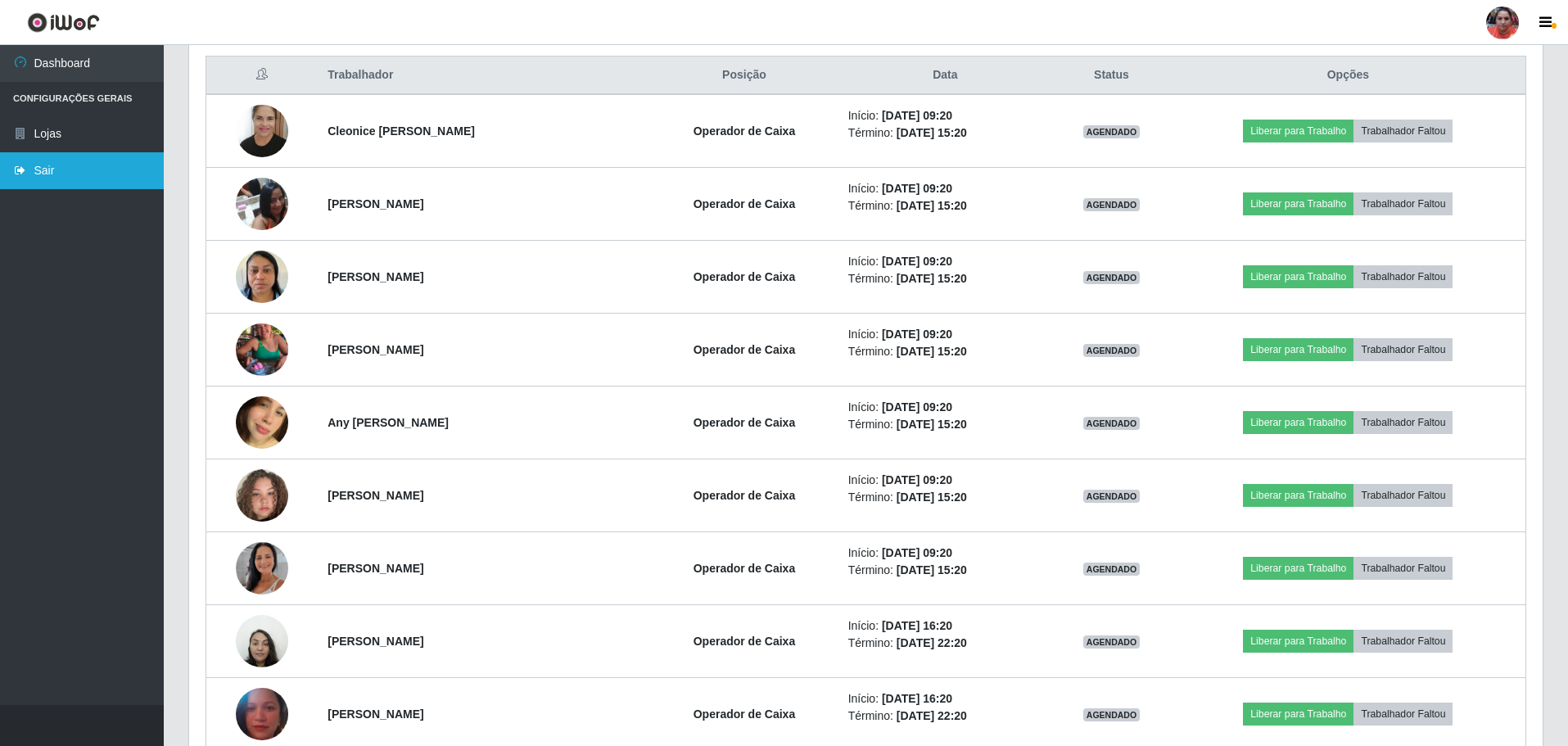
click at [73, 159] on link "Sair" at bounding box center [82, 171] width 163 height 37
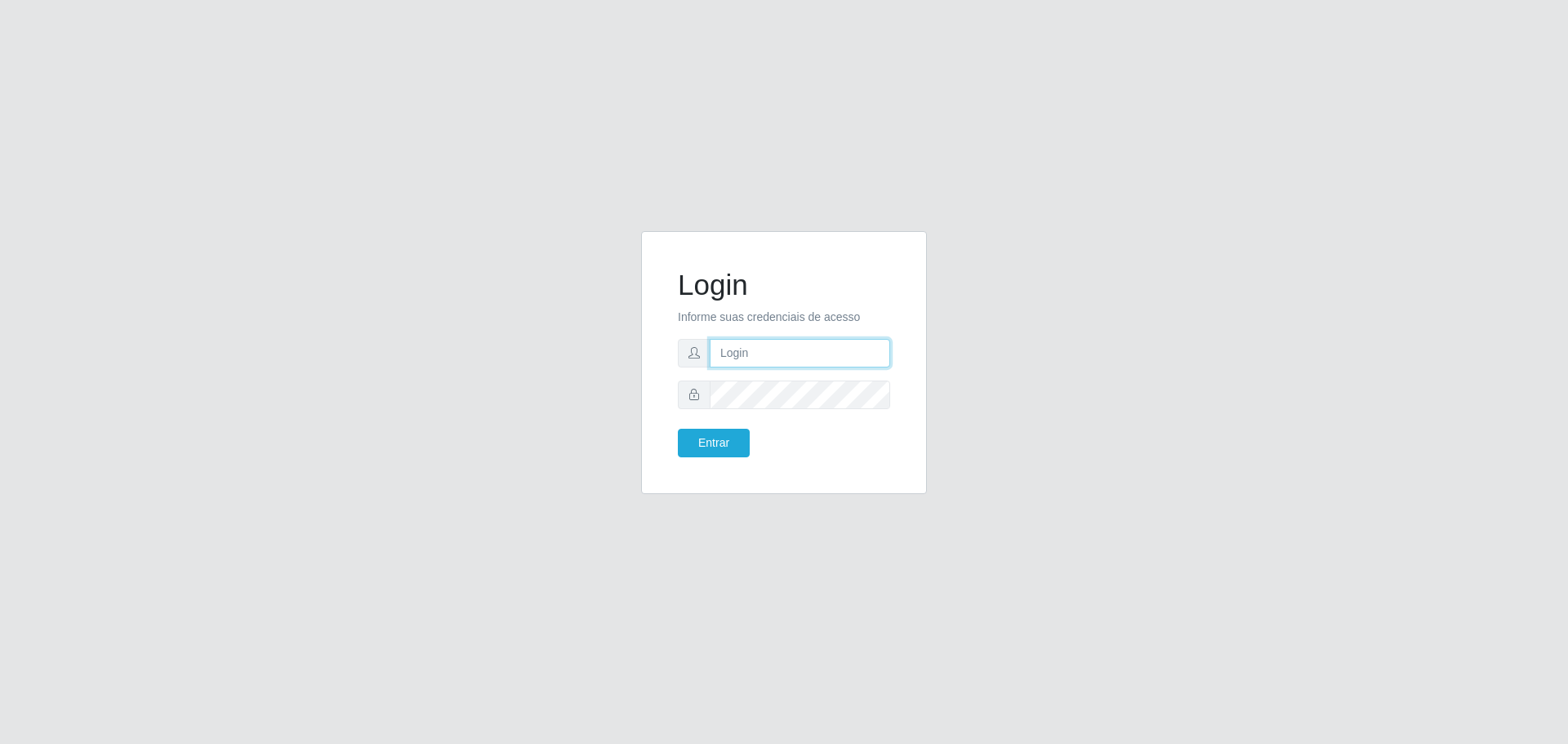
type input "[EMAIL_ADDRESS][DOMAIN_NAME]"
